Goal: Obtain resource: Download file/media

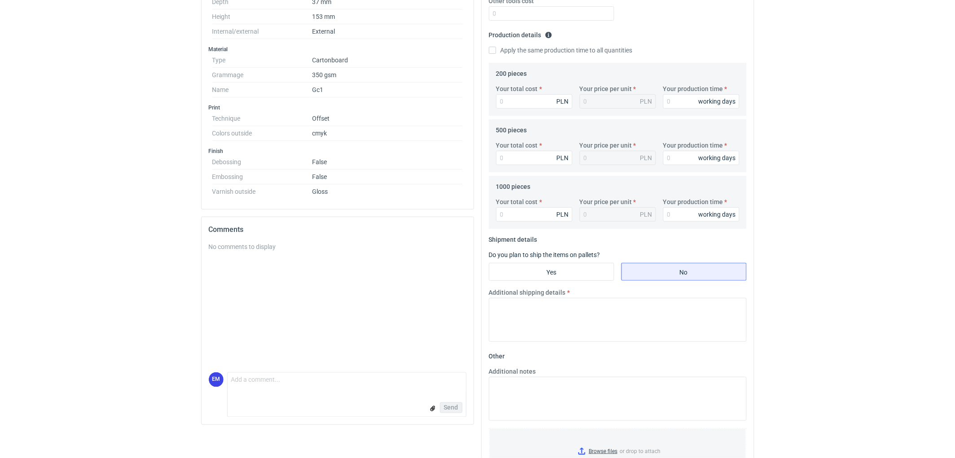
scroll to position [50, 0]
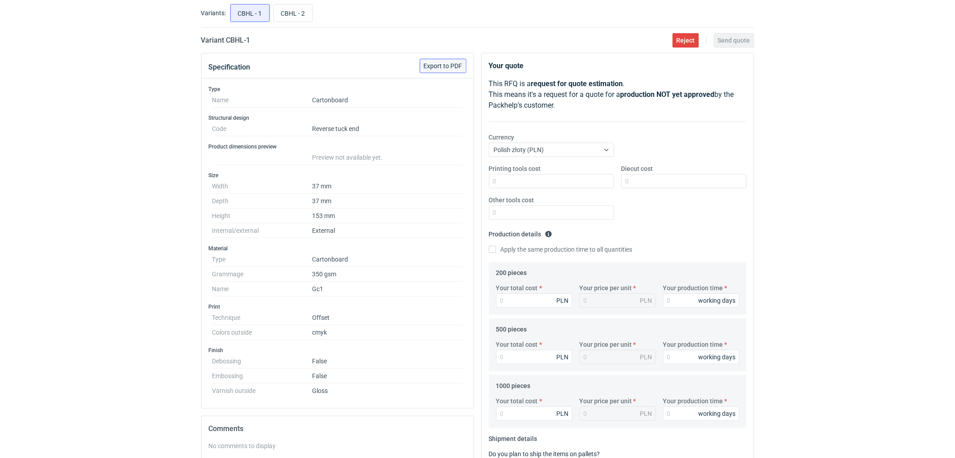
click at [443, 67] on span "Export to PDF" at bounding box center [443, 66] width 39 height 6
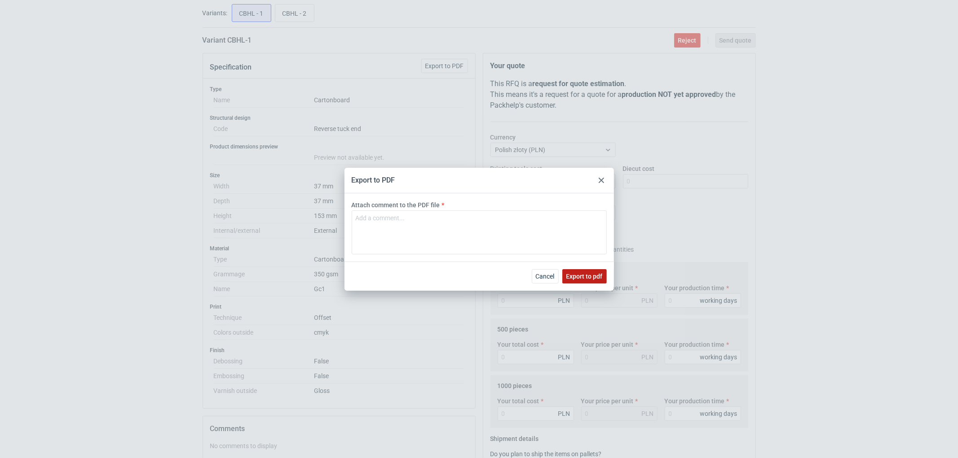
click at [585, 279] on span "Export to pdf" at bounding box center [584, 276] width 36 height 6
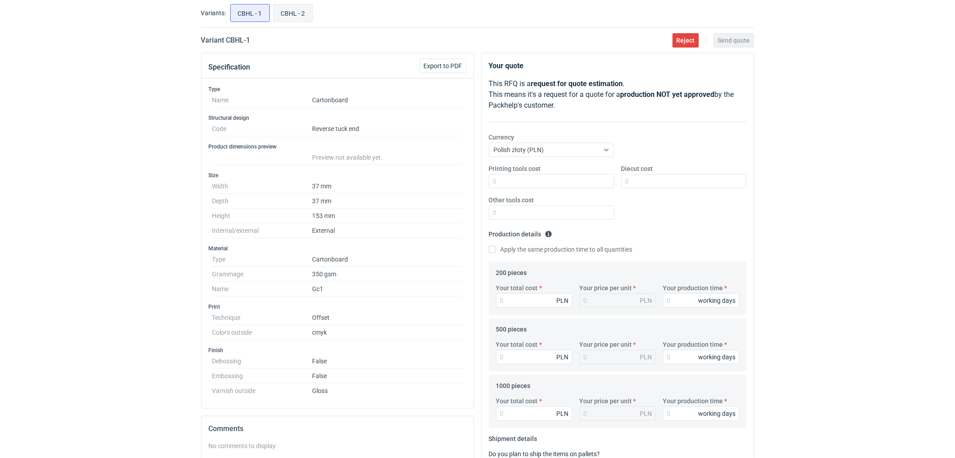
click at [292, 16] on input "CBHL - 2" at bounding box center [293, 12] width 39 height 17
radio input "true"
click at [444, 63] on span "Export to PDF" at bounding box center [443, 66] width 39 height 6
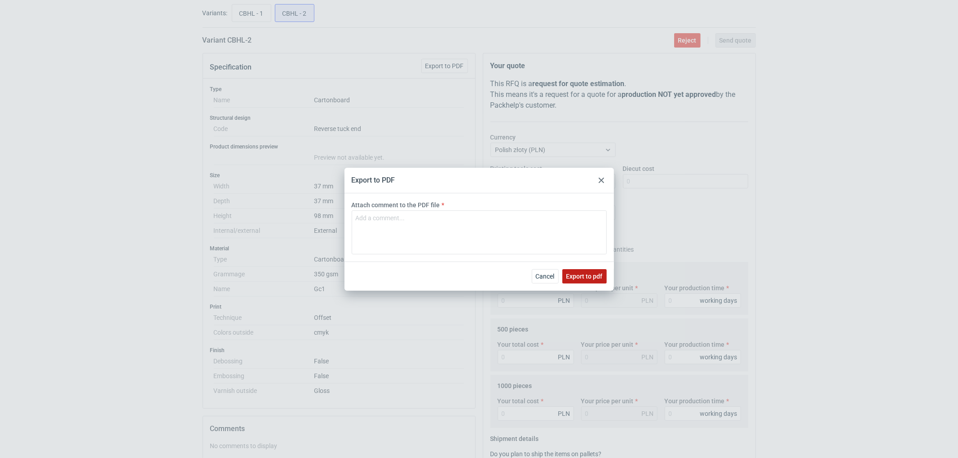
click at [584, 273] on span "Export to pdf" at bounding box center [584, 276] width 36 height 6
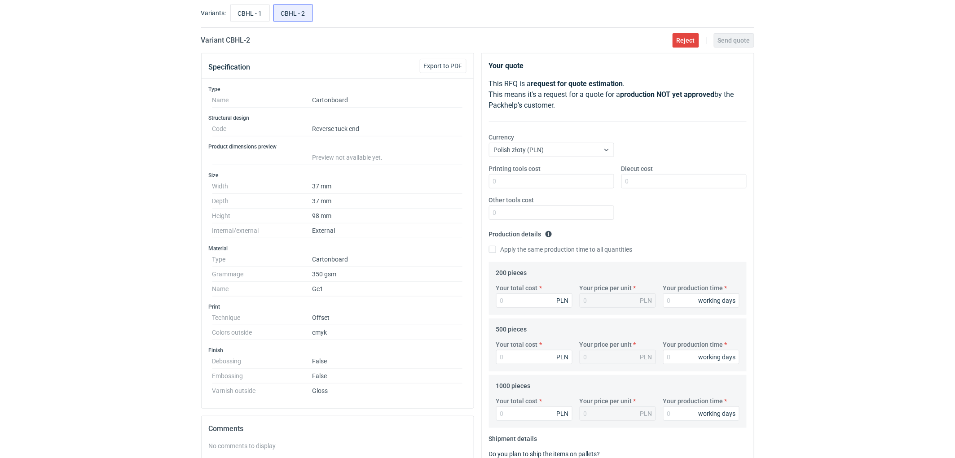
drag, startPoint x: 97, startPoint y: 216, endPoint x: 121, endPoint y: 222, distance: 24.5
click at [106, 213] on div "RFQs Specs Designs Items Orders Customers Tools Analytics 11 99+ EM [PERSON_NAM…" at bounding box center [477, 179] width 955 height 458
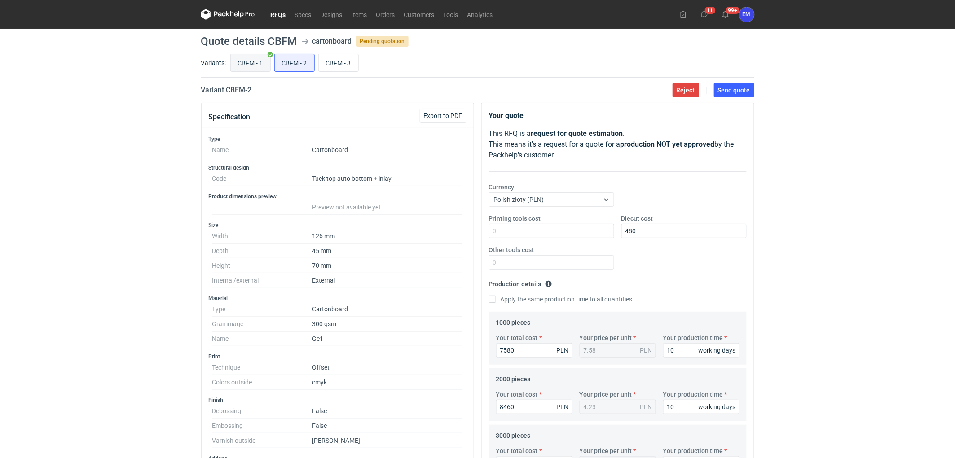
click at [245, 62] on input "CBFM - 1" at bounding box center [251, 62] width 40 height 17
radio input "true"
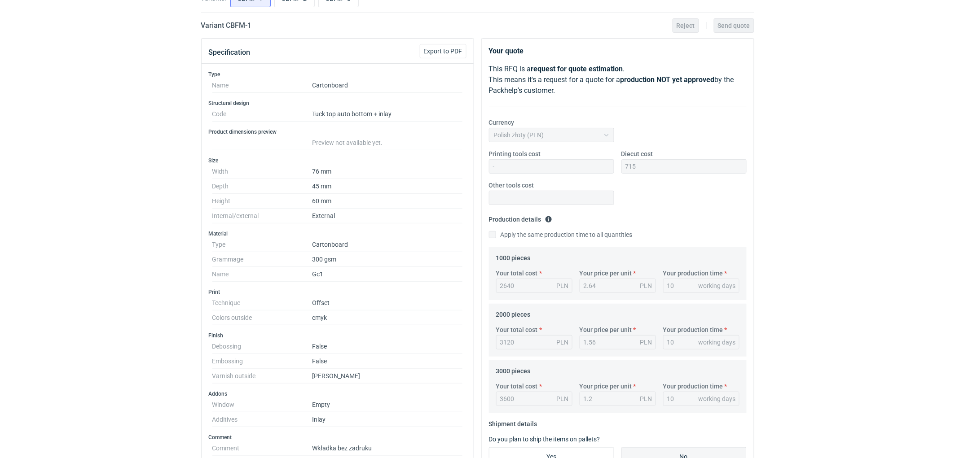
scroll to position [349, 0]
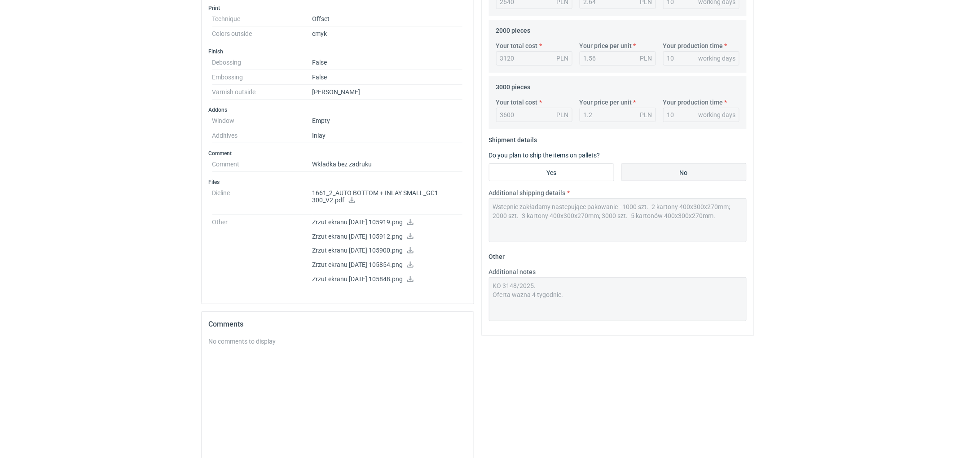
click at [352, 202] on icon at bounding box center [352, 200] width 6 height 6
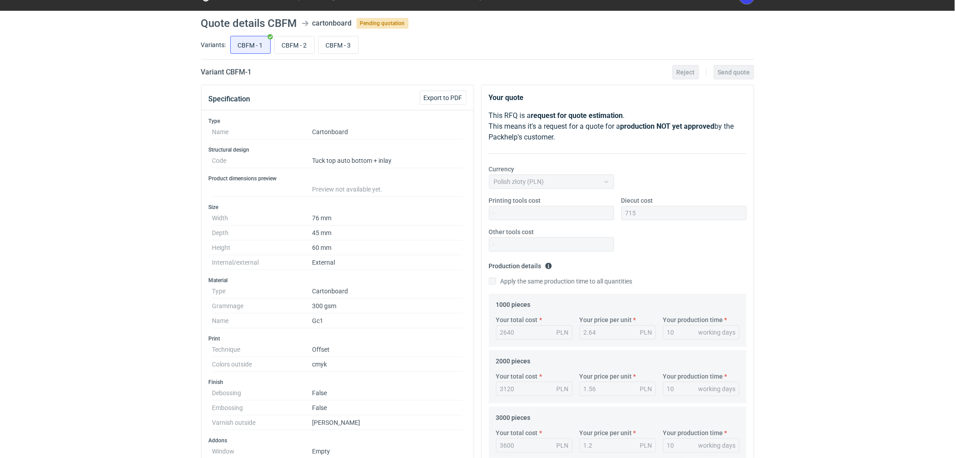
scroll to position [0, 0]
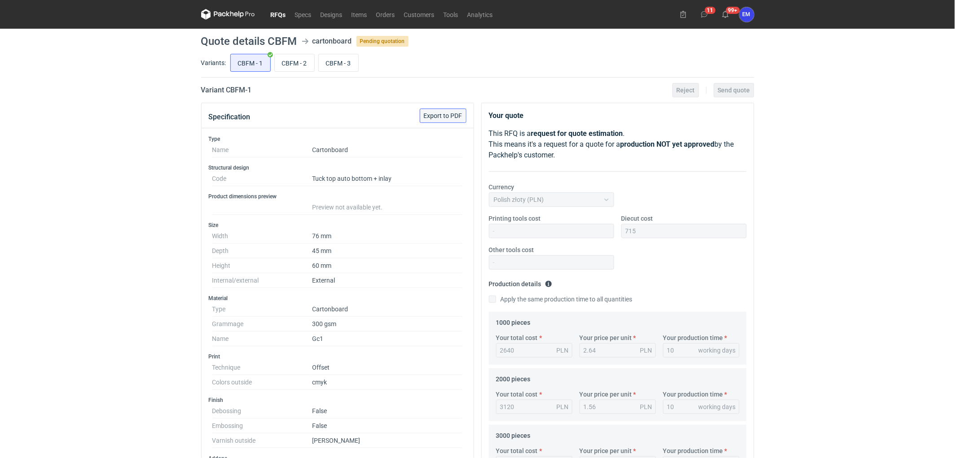
click at [448, 115] on span "Export to PDF" at bounding box center [443, 116] width 39 height 6
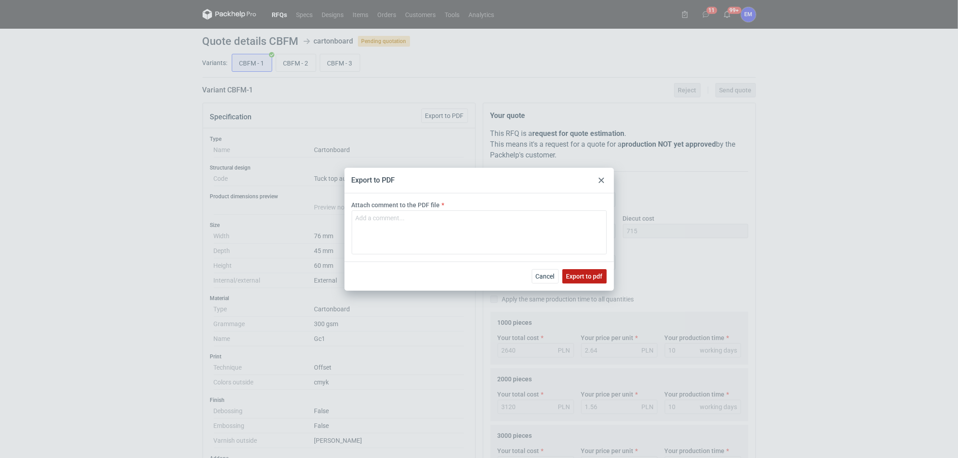
click at [589, 273] on span "Export to pdf" at bounding box center [584, 276] width 36 height 6
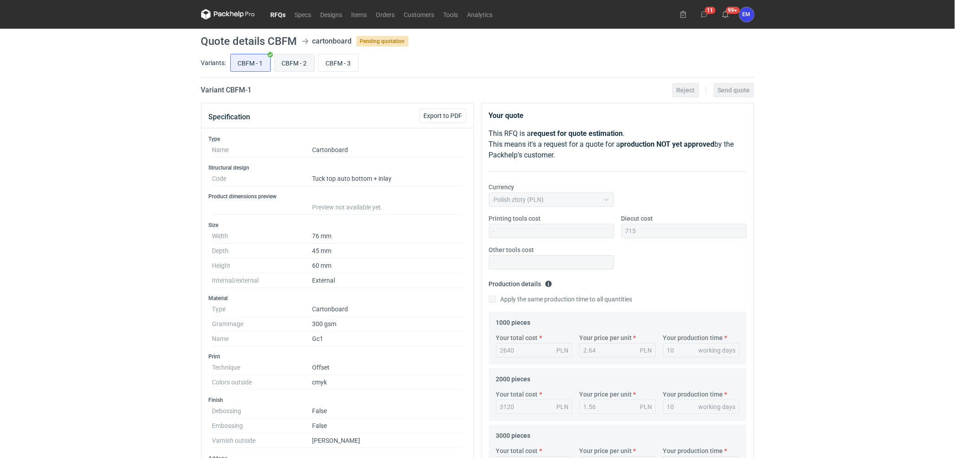
click at [293, 66] on input "CBFM - 2" at bounding box center [295, 62] width 40 height 17
radio input "true"
click at [451, 116] on span "Export to PDF" at bounding box center [443, 116] width 39 height 6
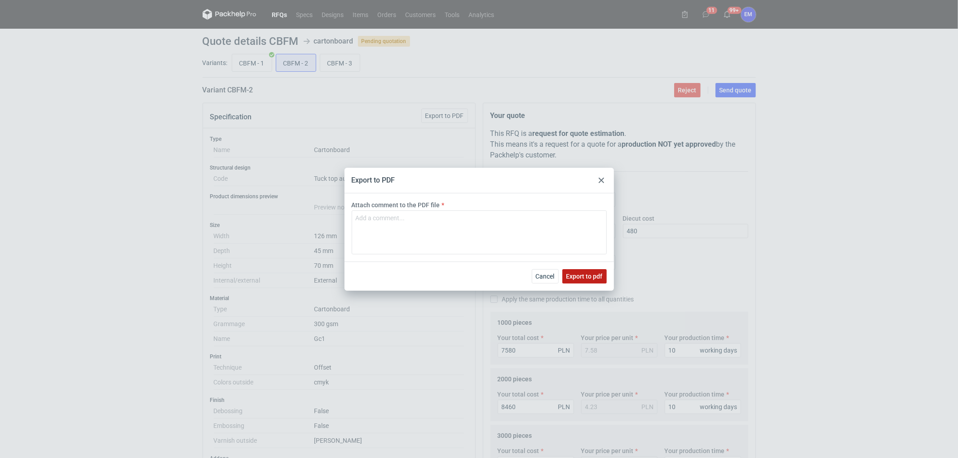
click at [588, 275] on span "Export to pdf" at bounding box center [584, 276] width 36 height 6
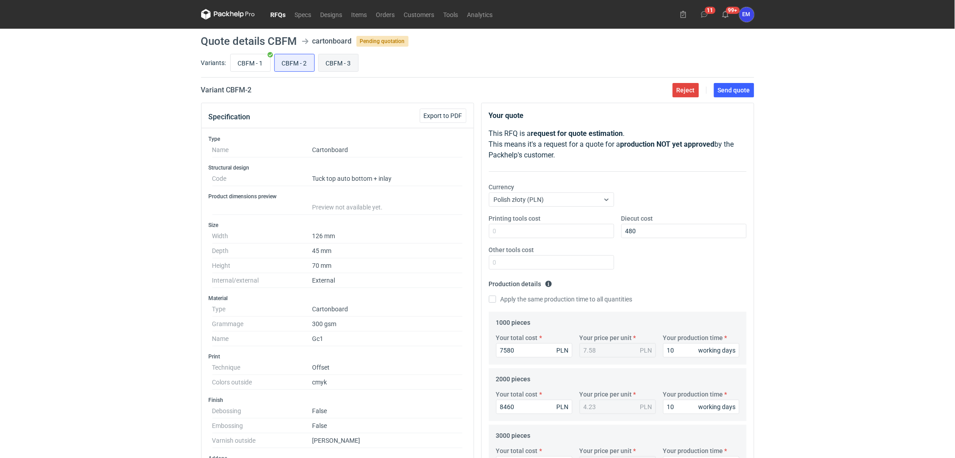
click at [335, 63] on input "CBFM - 3" at bounding box center [339, 62] width 40 height 17
radio input "true"
click at [452, 118] on span "Export to PDF" at bounding box center [443, 116] width 39 height 6
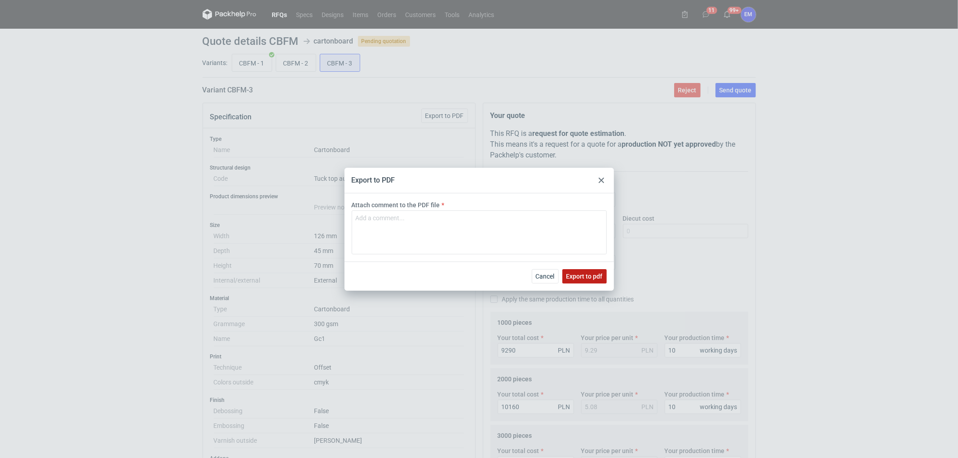
click at [585, 281] on button "Export to pdf" at bounding box center [584, 276] width 44 height 14
